Goal: Find specific page/section: Find specific page/section

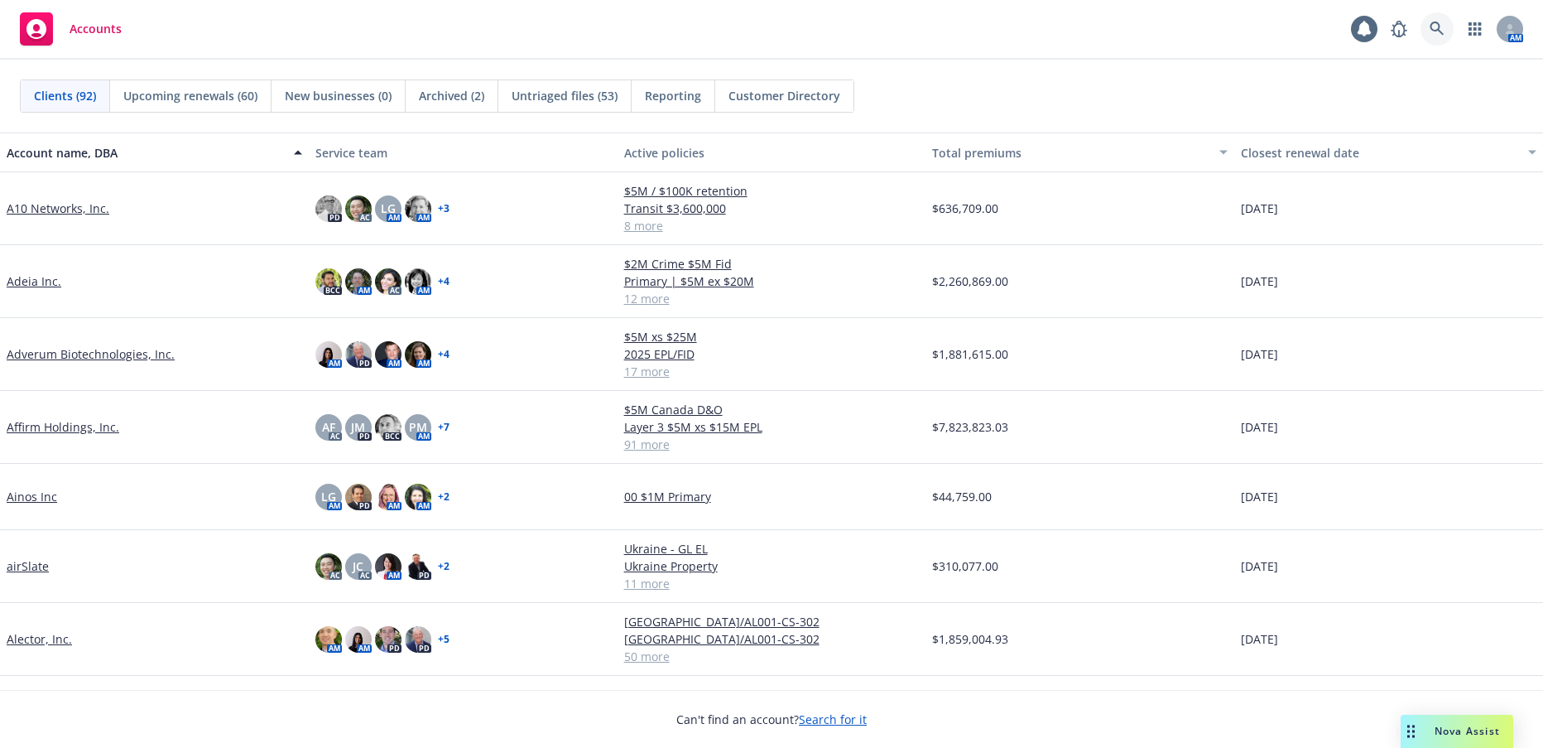
click at [1437, 31] on icon at bounding box center [1437, 29] width 15 height 15
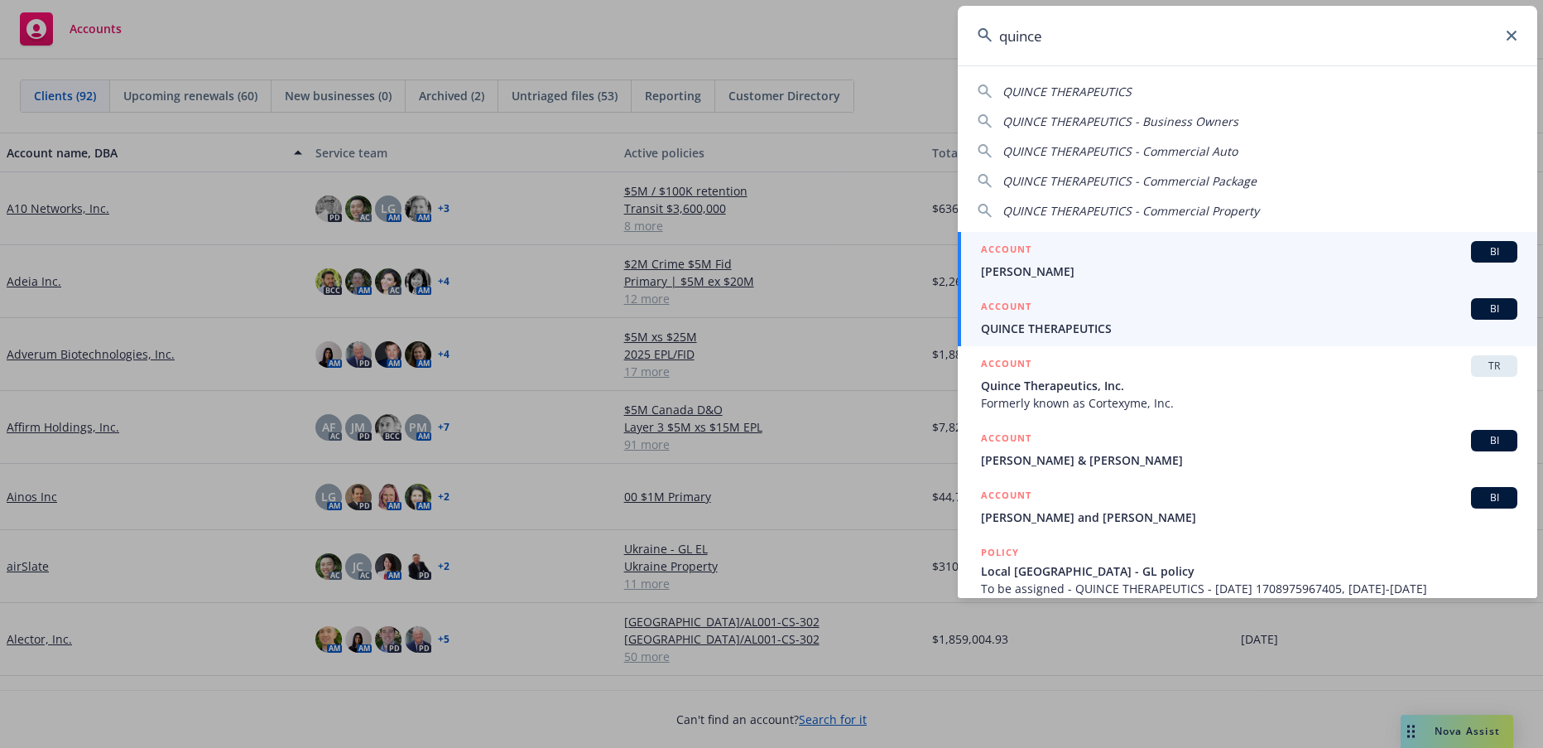
type input "quince"
click at [1099, 329] on span "QUINCE THERAPEUTICS" at bounding box center [1249, 328] width 536 height 17
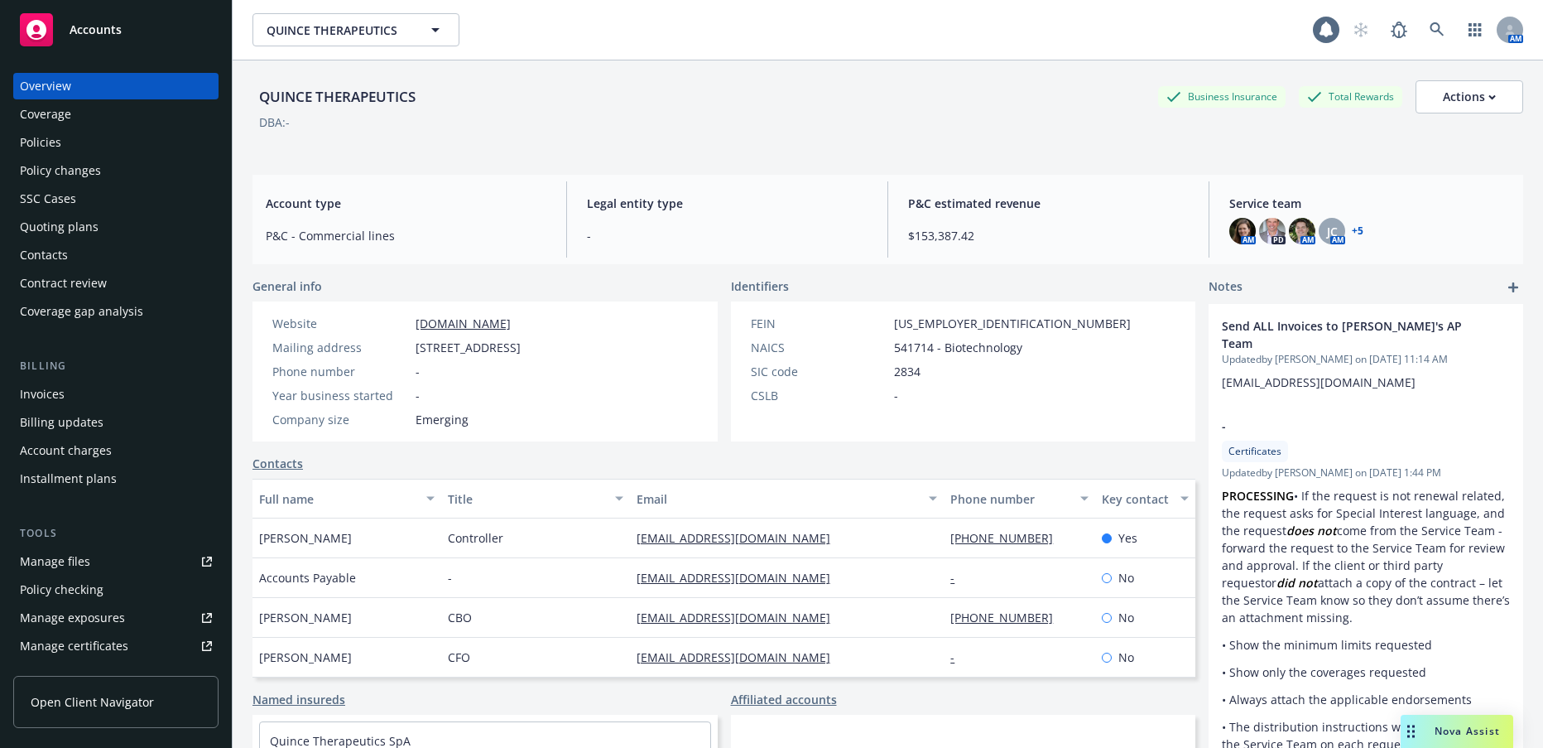
click at [46, 144] on div "Policies" at bounding box center [40, 142] width 41 height 26
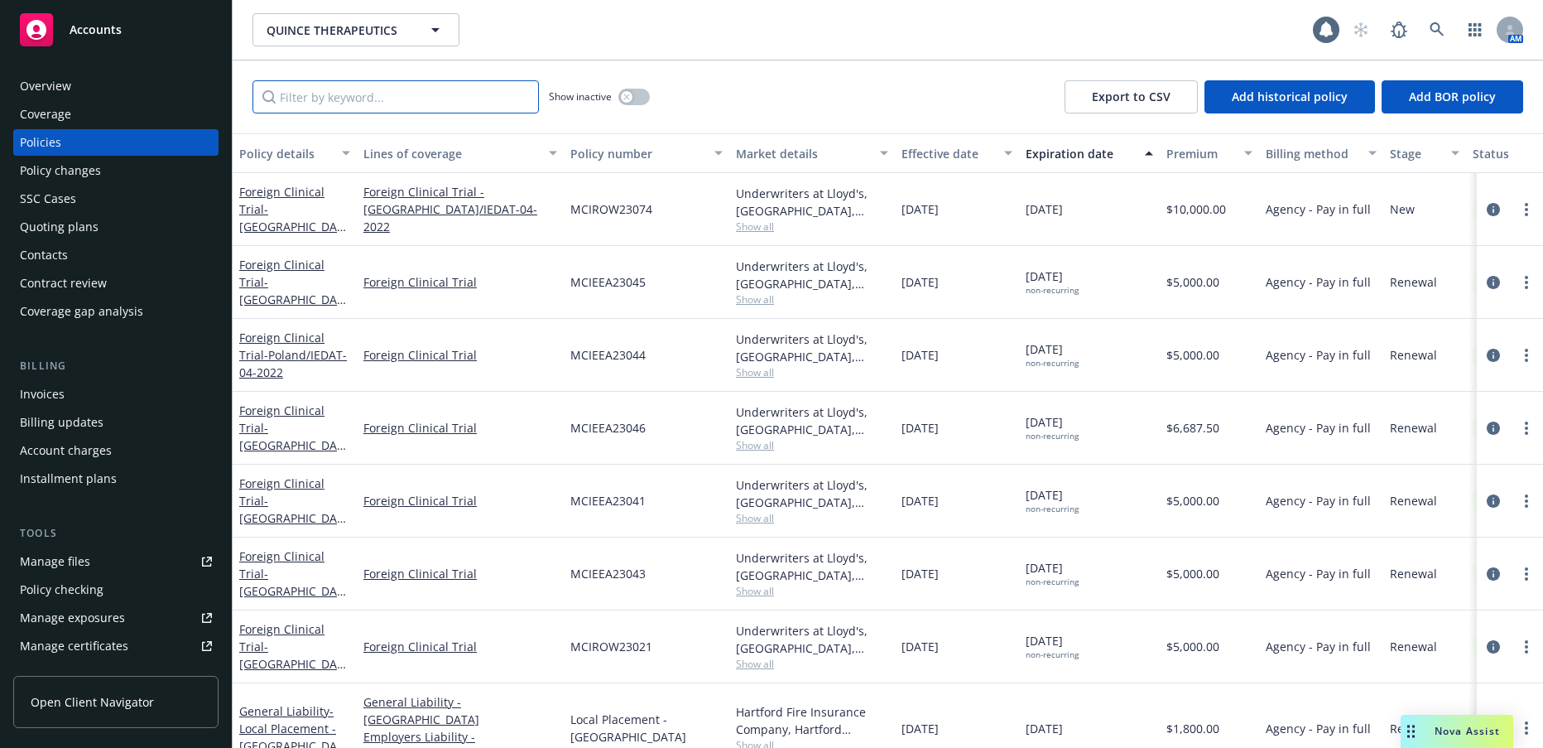
click at [430, 99] on input "Filter by keyword..." at bounding box center [395, 96] width 286 height 33
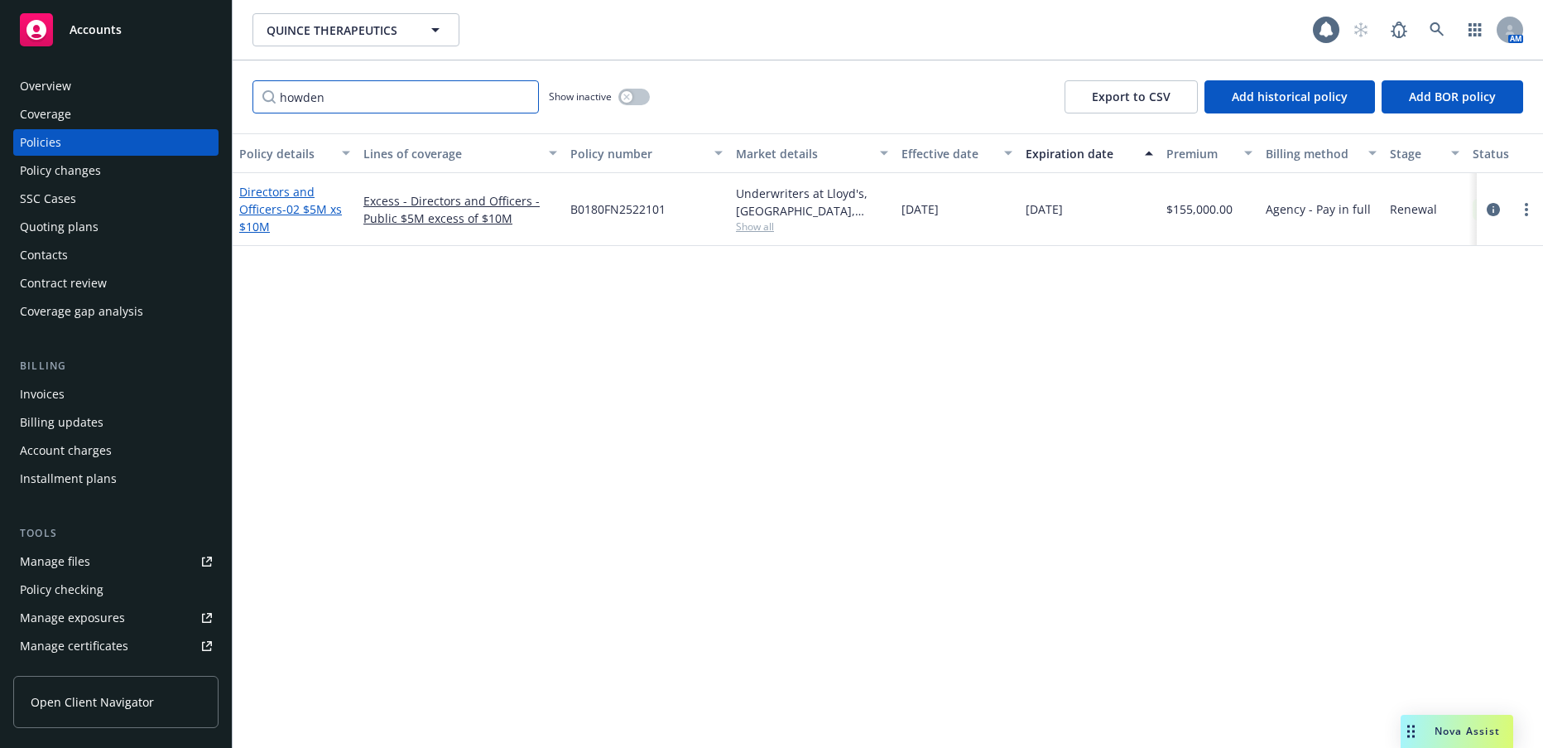
type input "howden"
click at [319, 209] on span "- 02 $5M xs $10M" at bounding box center [290, 217] width 103 height 33
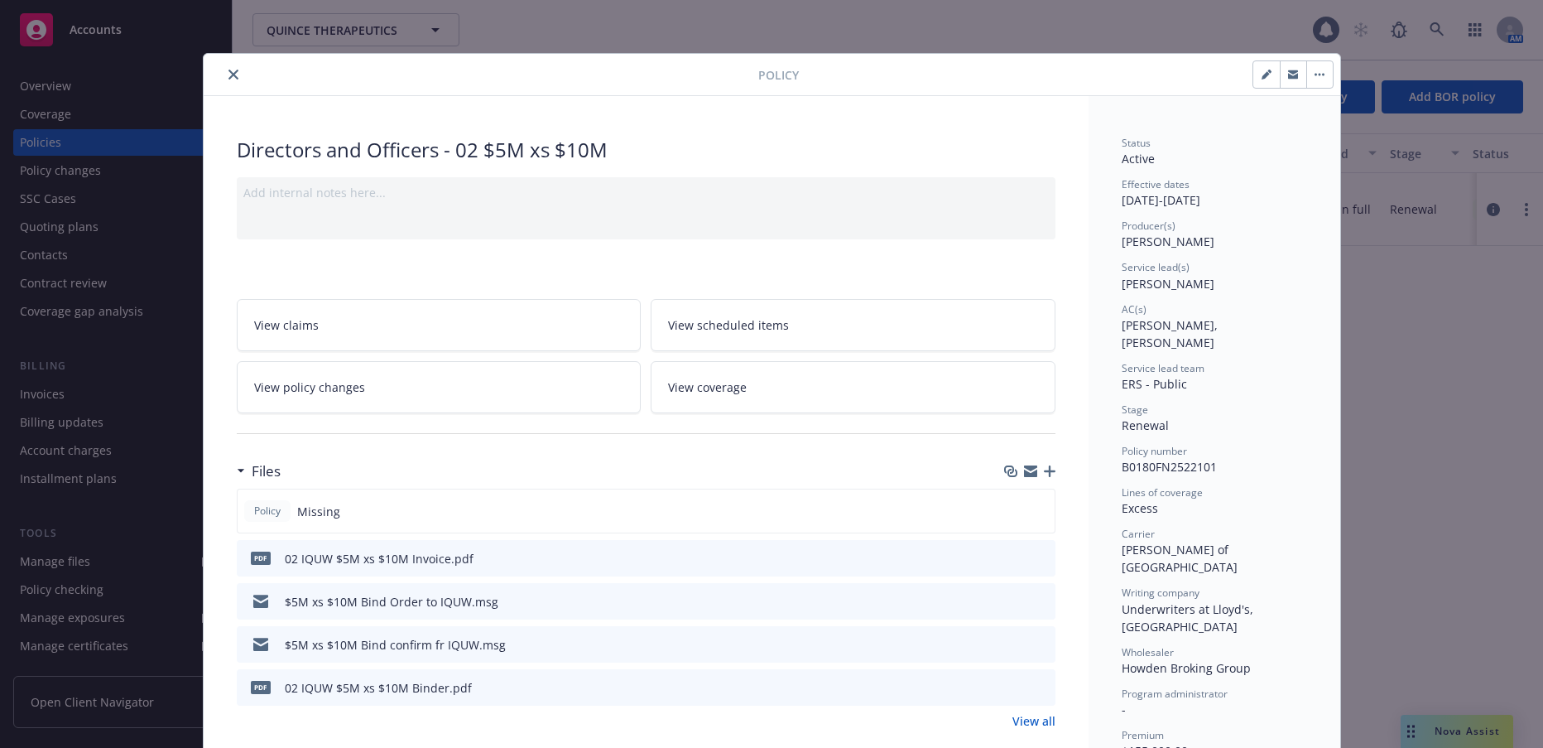
click at [228, 72] on icon "close" at bounding box center [233, 75] width 10 height 10
